Goal: Task Accomplishment & Management: Manage account settings

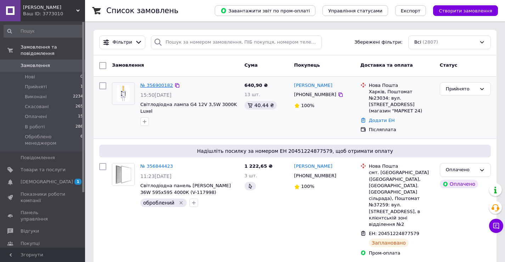
click at [150, 85] on link "№ 356900182" at bounding box center [156, 85] width 33 height 5
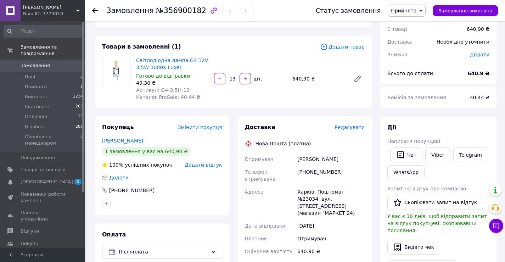
scroll to position [49, 0]
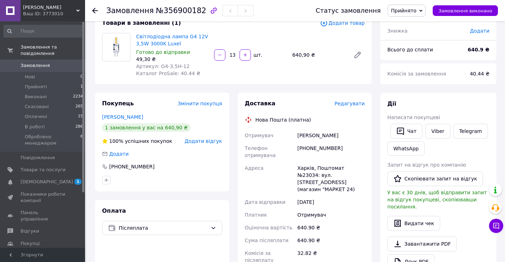
drag, startPoint x: 353, startPoint y: 178, endPoint x: 298, endPoint y: 138, distance: 68.3
click at [298, 138] on div "Отримувач [PERSON_NAME] отримувача [PHONE_NUMBER] [PERSON_NAME][GEOGRAPHIC_DATA…" at bounding box center [305, 207] width 123 height 157
copy div "[PERSON_NAME] Телефон отримувача [PHONE_NUMBER] [PERSON_NAME][GEOGRAPHIC_DATA]2…"
drag, startPoint x: 186, startPoint y: 68, endPoint x: 158, endPoint y: 66, distance: 27.7
click at [158, 66] on div "Артикул: G4-3,5H-12" at bounding box center [172, 66] width 72 height 7
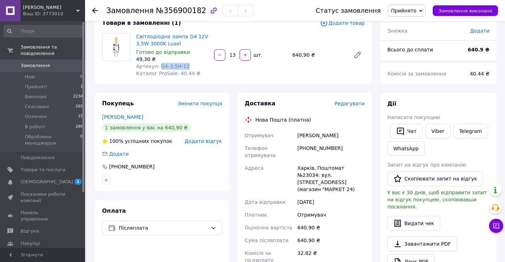
copy span "G4-3,5H-12"
drag, startPoint x: 292, startPoint y: 51, endPoint x: 307, endPoint y: 52, distance: 14.6
click at [307, 52] on div "640,90 ₴" at bounding box center [319, 55] width 58 height 10
copy div "640,90"
click at [275, 71] on div "Світлодіодна лампа G4 12V 3,5W 3000K Luxel Готово до відправки 49,30 ₴ Артикул:…" at bounding box center [250, 55] width 234 height 47
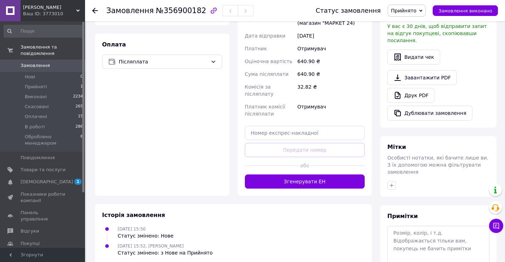
scroll to position [247, 0]
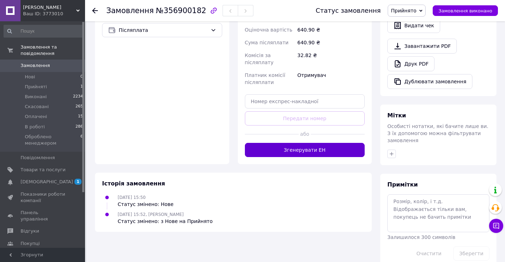
click at [284, 143] on button "Згенерувати ЕН" at bounding box center [305, 150] width 120 height 14
click at [409, 10] on span "Прийнято" at bounding box center [404, 11] width 26 height 6
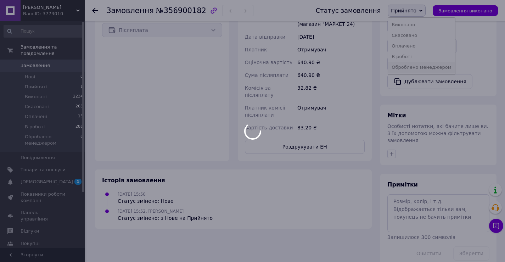
click at [424, 63] on li "Оброблено менеджером" at bounding box center [421, 67] width 67 height 11
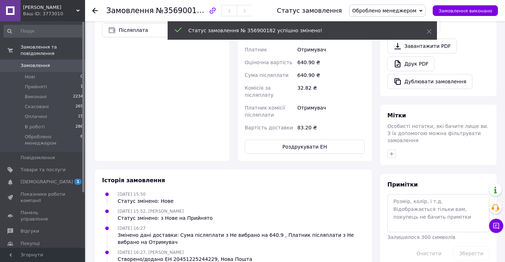
click at [332, 101] on div "Отримувач" at bounding box center [331, 111] width 70 height 20
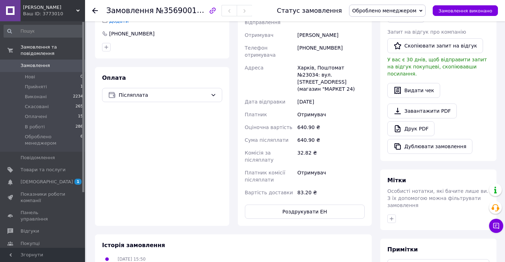
scroll to position [115, 0]
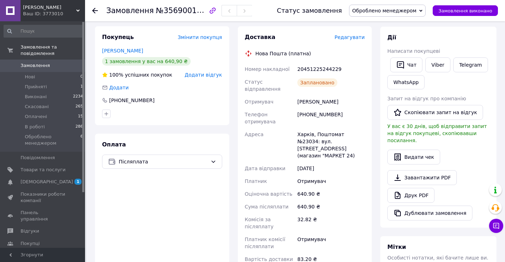
click at [310, 68] on div "20451225244229" at bounding box center [331, 69] width 70 height 13
copy div "20451225244229"
click at [399, 65] on icon "button" at bounding box center [401, 65] width 9 height 9
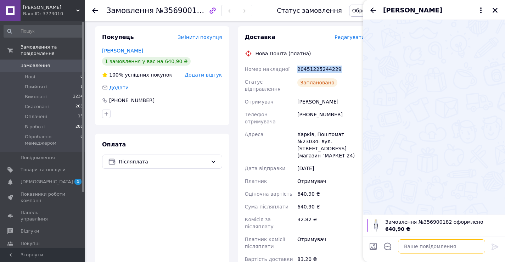
click at [409, 244] on textarea at bounding box center [441, 246] width 87 height 14
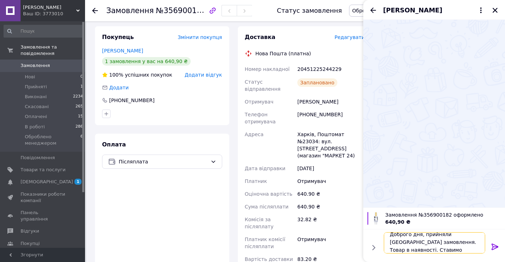
scroll to position [1, 0]
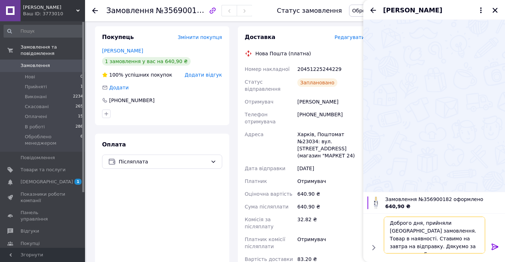
type textarea "Доброго дня, прийняли [GEOGRAPHIC_DATA] замовлення. Товар в наявності. Ставимо …"
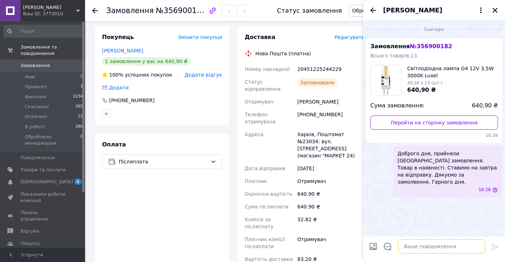
scroll to position [0, 0]
click at [497, 10] on icon "Закрити" at bounding box center [495, 10] width 6 height 6
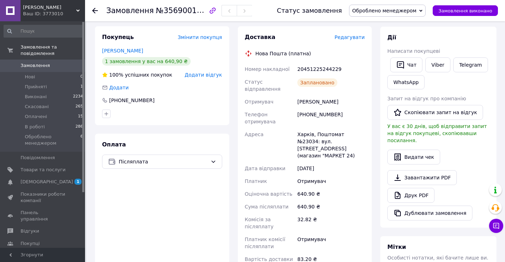
click at [96, 12] on icon at bounding box center [95, 11] width 6 height 6
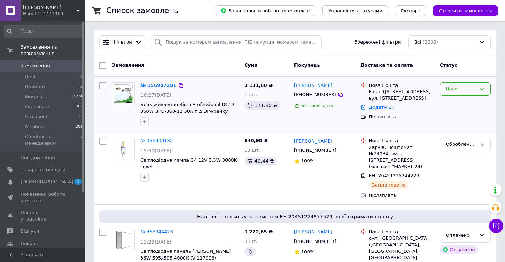
click at [465, 90] on div "Нове" at bounding box center [461, 88] width 31 height 7
click at [453, 104] on li "Прийнято" at bounding box center [466, 103] width 50 height 13
click at [155, 88] on link "№ 356907291" at bounding box center [158, 85] width 36 height 5
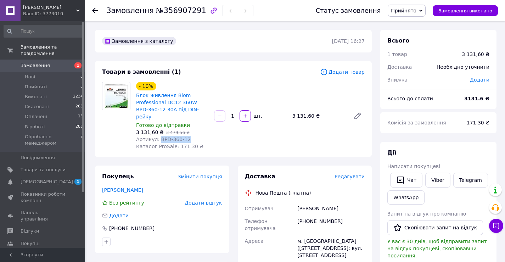
drag, startPoint x: 183, startPoint y: 133, endPoint x: 157, endPoint y: 133, distance: 26.6
click at [157, 137] on span "Артикул: BPD-360-12" at bounding box center [163, 140] width 55 height 6
copy span "BPD-360-12"
drag, startPoint x: 289, startPoint y: 113, endPoint x: 311, endPoint y: 114, distance: 22.4
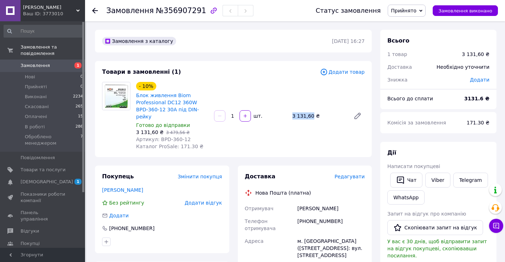
click at [311, 114] on div "- 10% Блок живлення Biom Professional DC12 360W BPD-360-12 30A під DIN-рейку Го…" at bounding box center [250, 116] width 234 height 71
copy div "шт. 3 131,60"
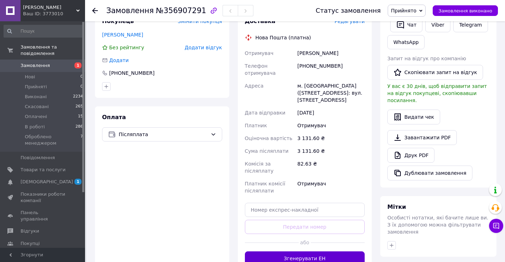
scroll to position [184, 0]
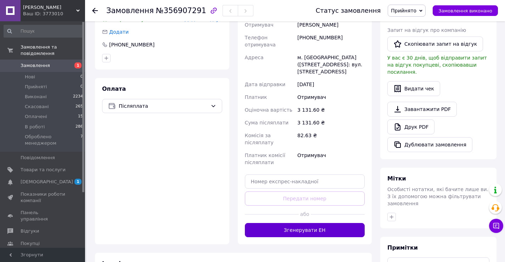
click at [310, 223] on button "Згенерувати ЕН" at bounding box center [305, 230] width 120 height 14
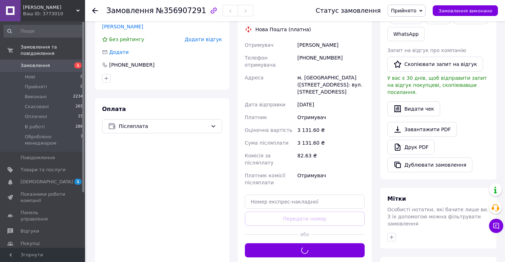
scroll to position [119, 0]
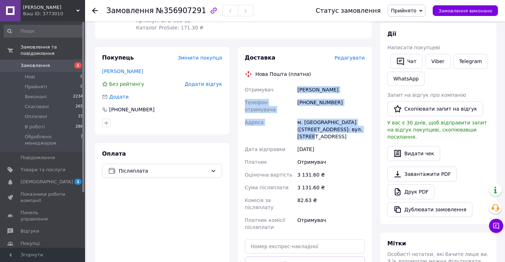
drag, startPoint x: 359, startPoint y: 115, endPoint x: 298, endPoint y: 84, distance: 68.1
click at [298, 84] on div "Отримувач Шевчук Володимир Телефон отримувача +380972539260 Адреса м. Рівне (Рі…" at bounding box center [305, 158] width 123 height 150
copy div "Шевчук Володимир Телефон отримувача +380972539260 Адреса м. Рівне (Рівненська о…"
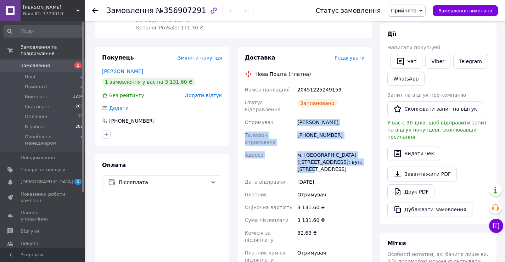
click at [323, 149] on div "м. Рівне (Рівненська обл.), №22: вул. Пасхальна, 28" at bounding box center [331, 162] width 70 height 27
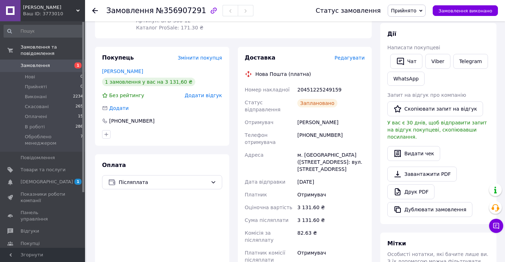
click at [308, 83] on div "20451225249159" at bounding box center [331, 89] width 70 height 13
copy div "20451225249159"
click at [414, 61] on button "Чат" at bounding box center [407, 61] width 32 height 15
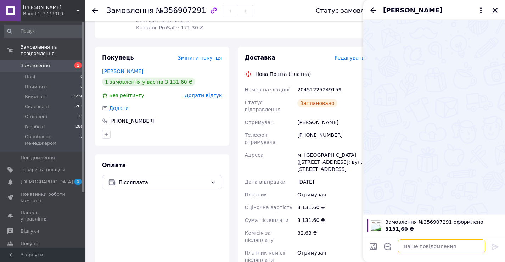
click at [424, 244] on textarea at bounding box center [441, 246] width 87 height 14
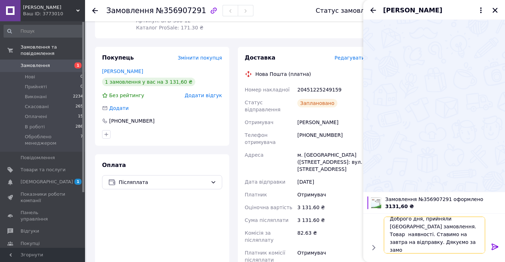
scroll to position [1, 0]
type textarea "Доброго дня, прийняли Ваше замовлення. Товар наявності. Ставимо на завтра на ві…"
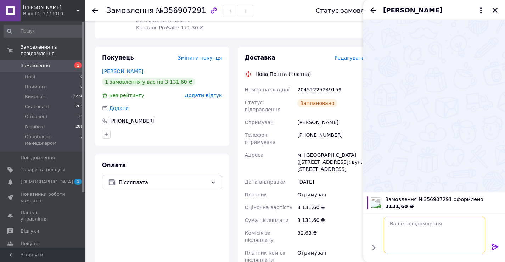
scroll to position [0, 0]
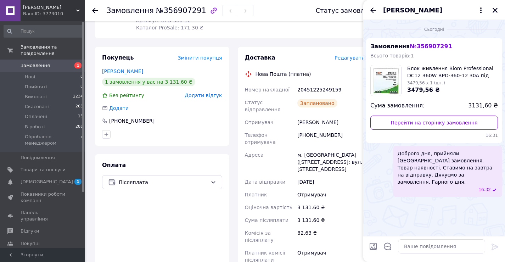
click at [318, 201] on div "3 131.60 ₴" at bounding box center [331, 207] width 70 height 13
click at [494, 14] on button "Закрити" at bounding box center [495, 10] width 9 height 9
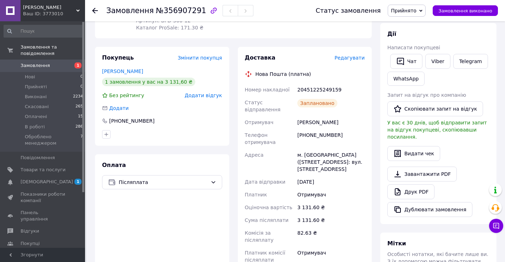
click at [403, 15] on span "Прийнято" at bounding box center [407, 11] width 38 height 12
click at [420, 68] on li "Оброблено менеджером" at bounding box center [421, 67] width 67 height 11
click at [289, 176] on div "Дата відправки" at bounding box center [270, 182] width 53 height 13
